Goal: Connect with others: Connect with other users

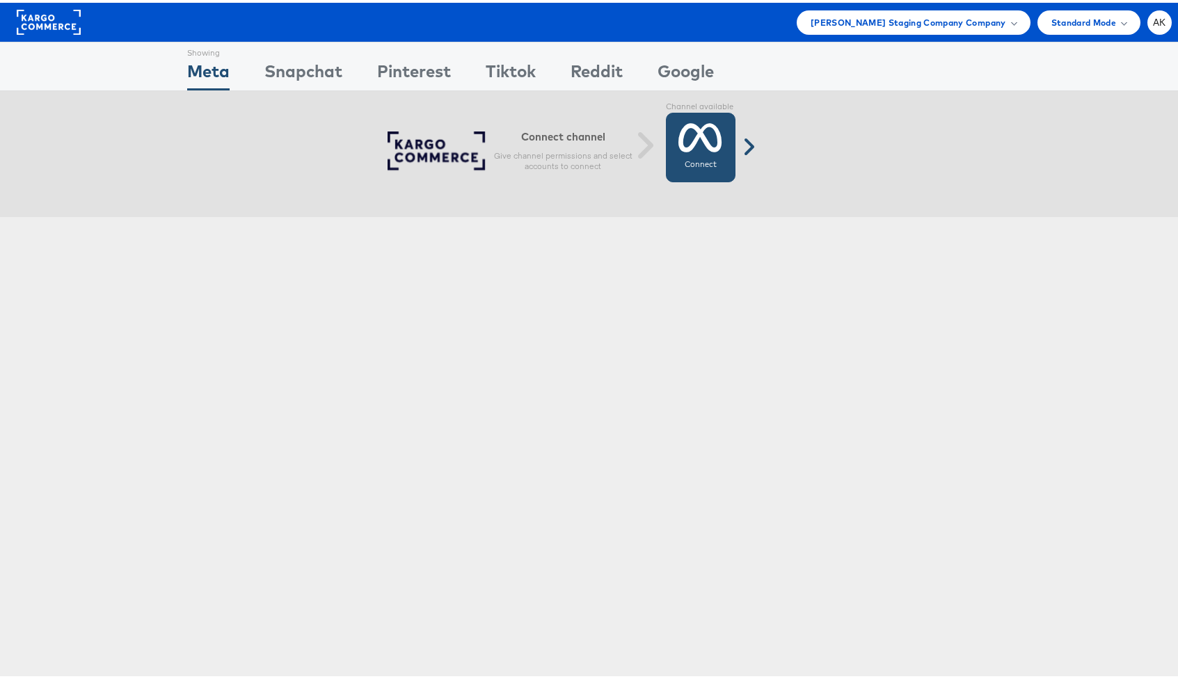
click at [700, 159] on label "Connect" at bounding box center [701, 162] width 32 height 11
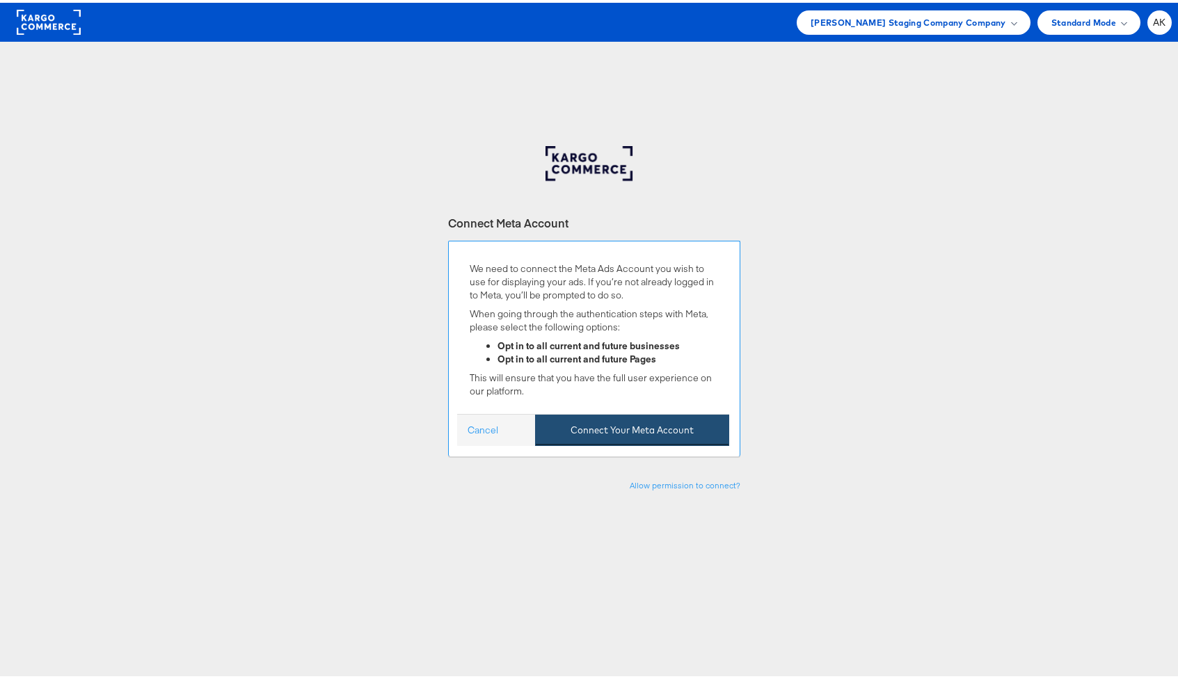
click at [612, 429] on button "Connect Your Meta Account" at bounding box center [632, 427] width 194 height 31
